Goal: Task Accomplishment & Management: Complete application form

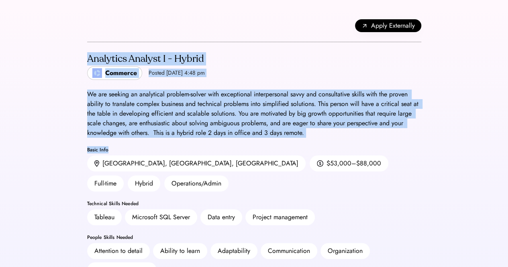
drag, startPoint x: 86, startPoint y: 56, endPoint x: 325, endPoint y: 148, distance: 255.8
click at [278, 114] on div "We are seeking an analytical problem-solver with exceptional interpersonal savv…" at bounding box center [254, 114] width 334 height 48
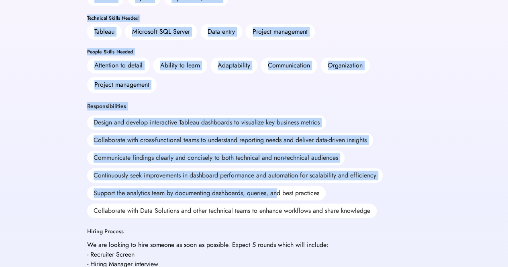
scroll to position [193, 0]
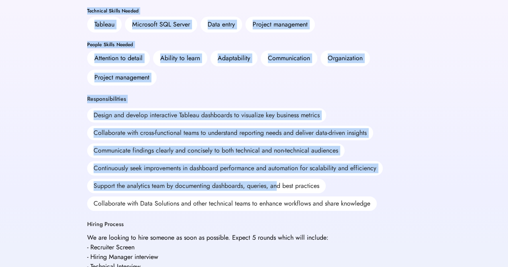
drag, startPoint x: 85, startPoint y: 57, endPoint x: 277, endPoint y: 169, distance: 222.2
click at [277, 169] on div "Apply Externally Analytics Analyst I - Hybrid Commerce Posted Sep 5, 2025 4:48 …" at bounding box center [255, 193] width 354 height 773
click at [400, 144] on div "Analytics Analyst I - Hybrid Commerce Posted Sep 5, 2025 4:48 pm We are seeking…" at bounding box center [254, 209] width 334 height 721
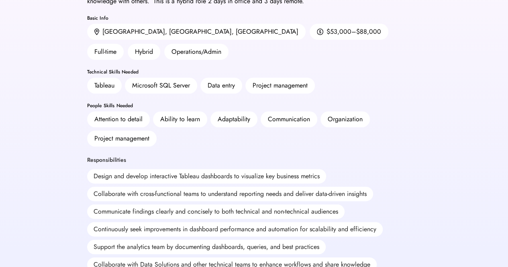
scroll to position [0, 0]
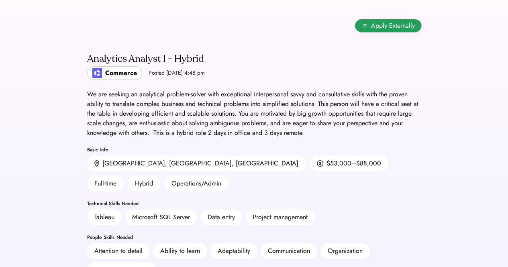
click at [390, 26] on span "Apply Externally" at bounding box center [393, 26] width 44 height 10
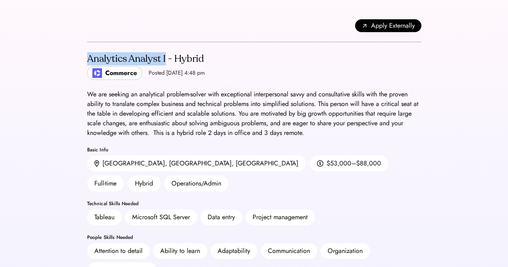
drag, startPoint x: 165, startPoint y: 59, endPoint x: 83, endPoint y: 57, distance: 82.0
copy div "Analytics Analyst I"
click at [189, 107] on div "We are seeking an analytical problem-solver with exceptional interpersonal savv…" at bounding box center [254, 114] width 334 height 48
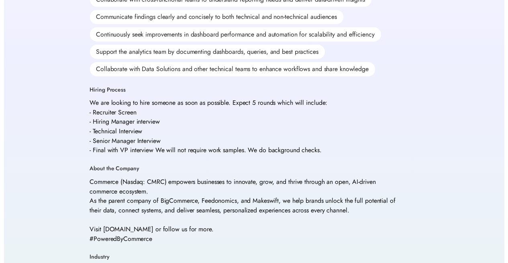
scroll to position [325, 0]
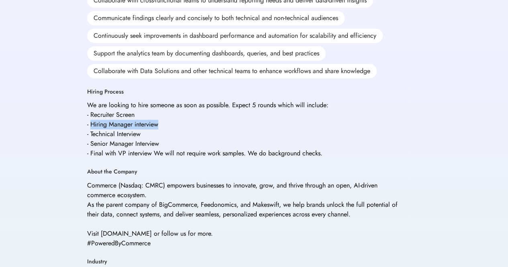
drag, startPoint x: 158, startPoint y: 103, endPoint x: 90, endPoint y: 104, distance: 67.5
click at [90, 104] on div "We are looking to hire someone as soon as possible. Expect 5 rounds which will …" at bounding box center [207, 129] width 241 height 58
click at [163, 107] on div "We are looking to hire someone as soon as possible. Expect 5 rounds which will …" at bounding box center [207, 129] width 241 height 58
